Goal: Information Seeking & Learning: Learn about a topic

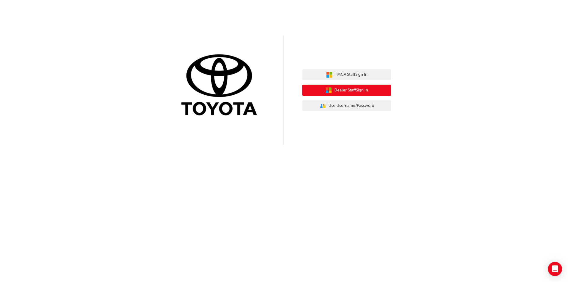
click at [349, 86] on button "Dealer Staff Sign In" at bounding box center [346, 90] width 89 height 11
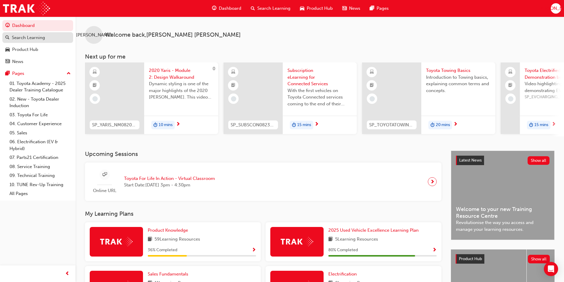
click at [33, 40] on div "Search Learning" at bounding box center [28, 37] width 33 height 7
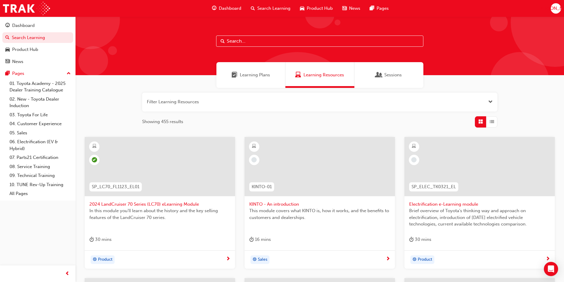
click at [319, 8] on span "Product Hub" at bounding box center [320, 8] width 26 height 7
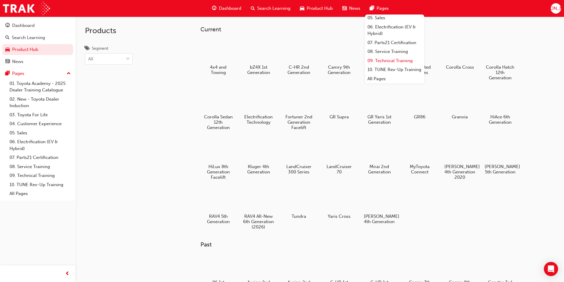
scroll to position [30, 0]
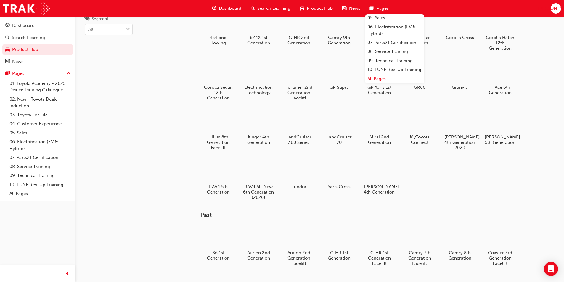
click at [375, 77] on link "All Pages" at bounding box center [394, 78] width 59 height 9
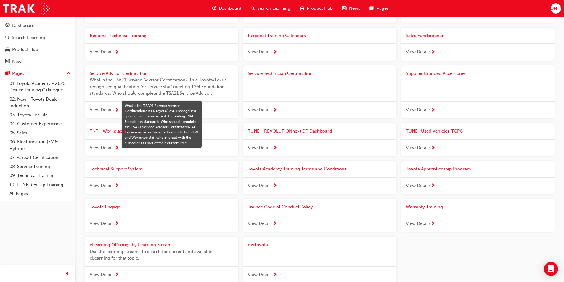
scroll to position [562, 0]
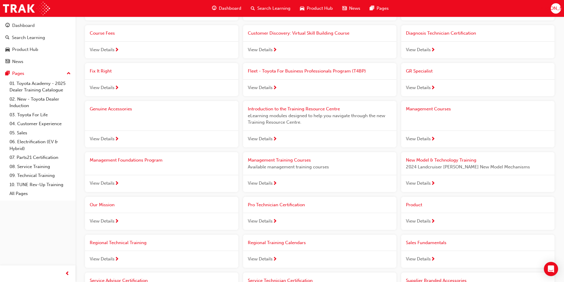
click at [261, 9] on span "Search Learning" at bounding box center [273, 8] width 33 height 7
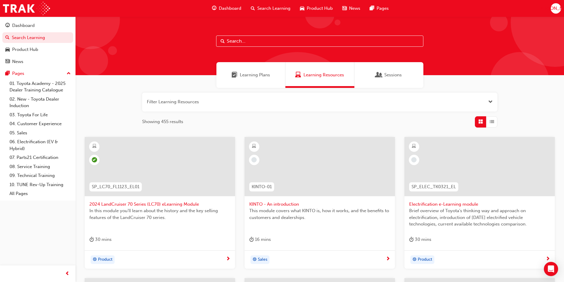
click at [176, 100] on button "button" at bounding box center [319, 102] width 355 height 19
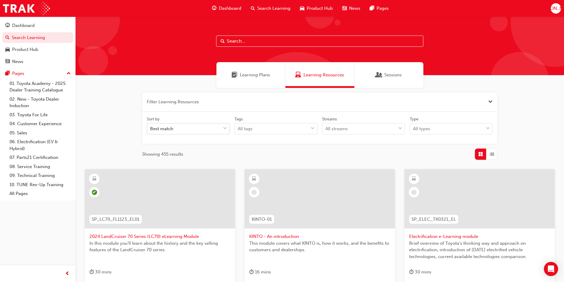
click at [178, 127] on div "Best match" at bounding box center [183, 129] width 73 height 10
click at [151, 127] on input "Sort by Best match" at bounding box center [150, 128] width 1 height 5
click at [178, 127] on div "Best match" at bounding box center [183, 129] width 73 height 10
click at [151, 127] on input "Sort by 0 results available. Select is focused ,type to refine list, press Down…" at bounding box center [150, 128] width 1 height 5
click at [259, 127] on div "All tags" at bounding box center [271, 129] width 73 height 10
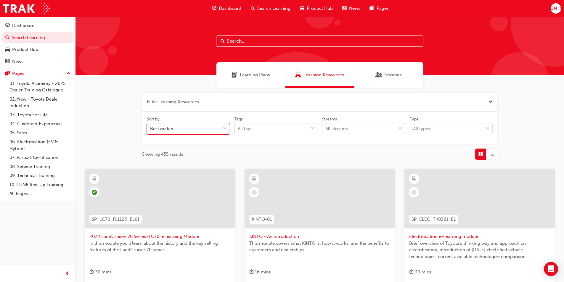
click at [238, 127] on input "Tags All tags" at bounding box center [238, 128] width 1 height 5
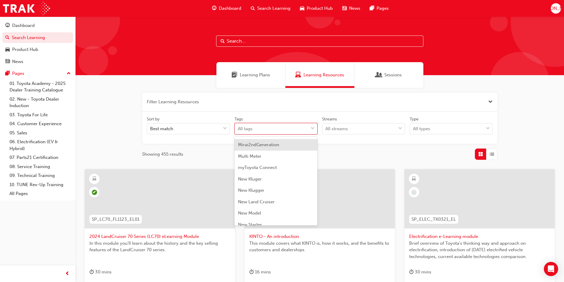
scroll to position [1154, 0]
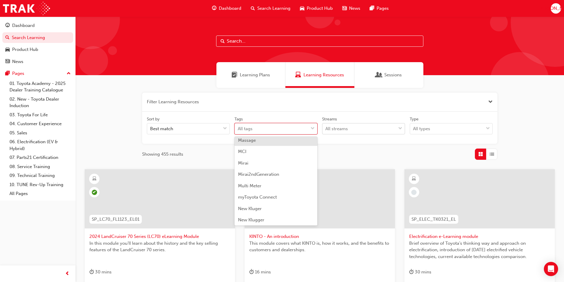
click at [351, 129] on div "All streams" at bounding box center [358, 129] width 73 height 10
click at [326, 129] on input "Streams All streams" at bounding box center [325, 128] width 1 height 5
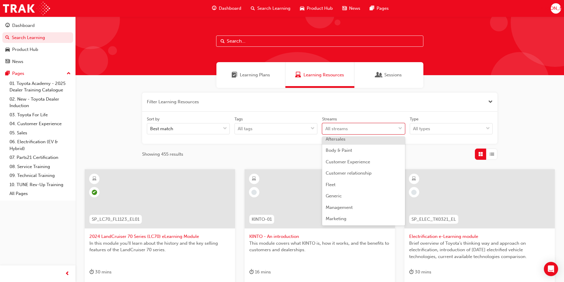
scroll to position [30, 0]
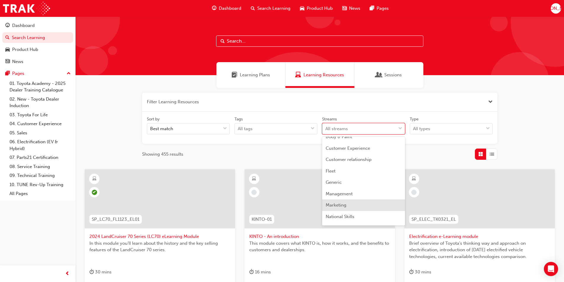
click at [342, 204] on span "Marketing" at bounding box center [335, 204] width 21 height 5
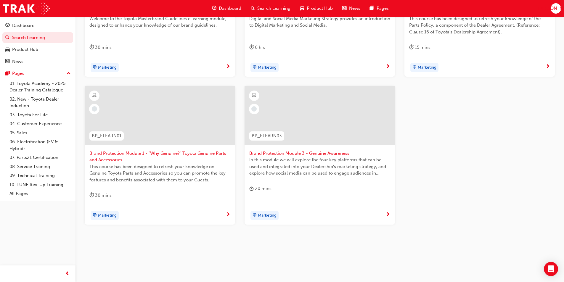
scroll to position [136, 0]
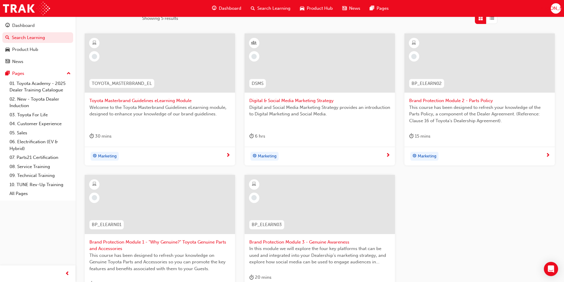
click at [309, 47] on div at bounding box center [319, 62] width 150 height 59
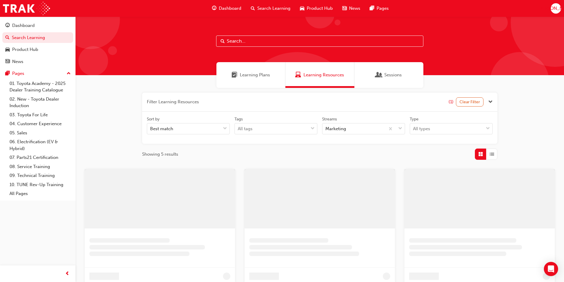
scroll to position [136, 0]
